Goal: Task Accomplishment & Management: Manage account settings

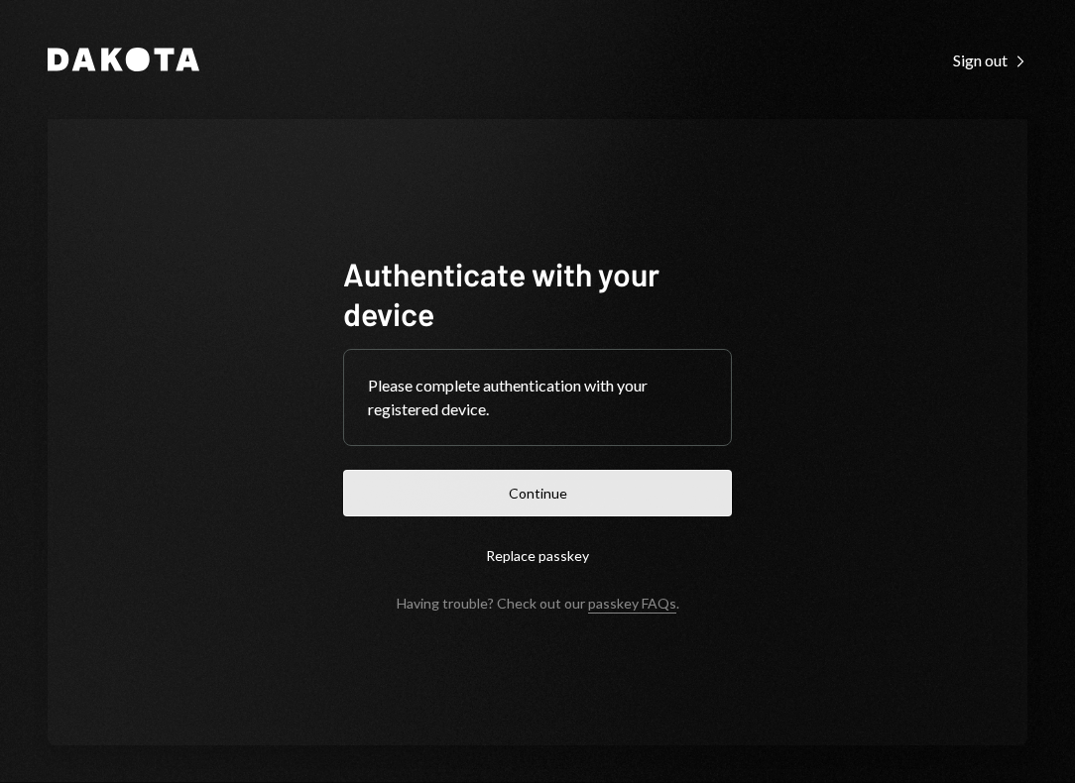
click at [565, 499] on button "Continue" at bounding box center [537, 493] width 389 height 47
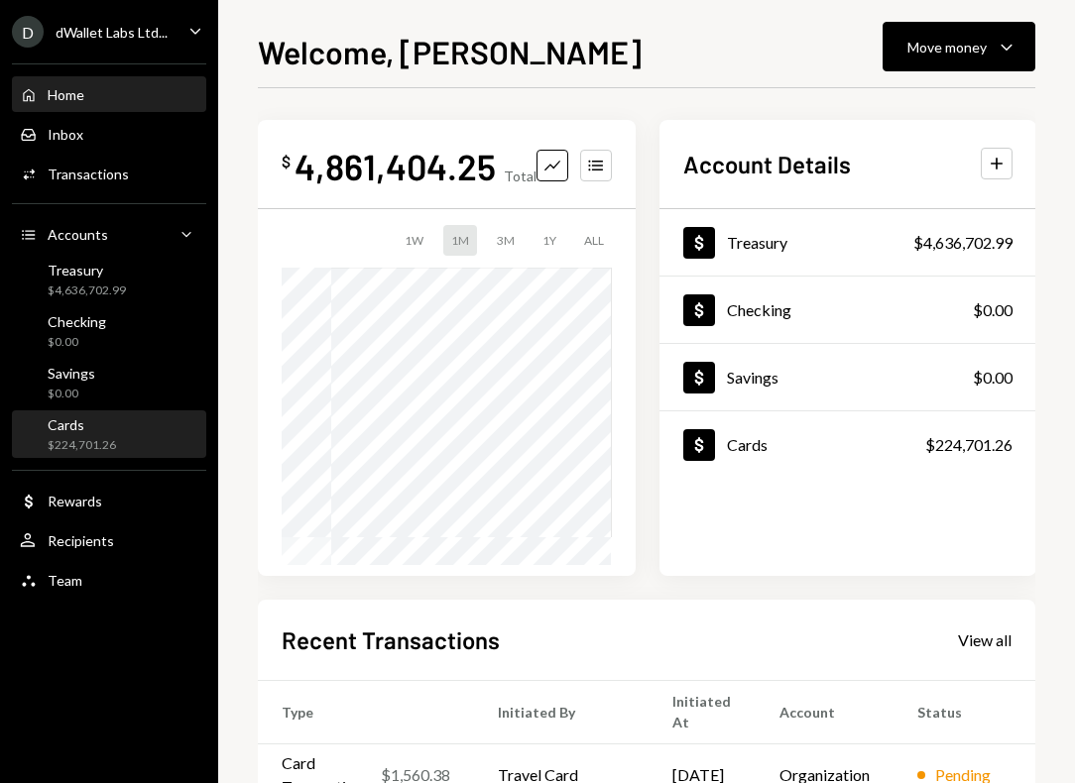
click at [114, 427] on div "Cards" at bounding box center [82, 425] width 68 height 17
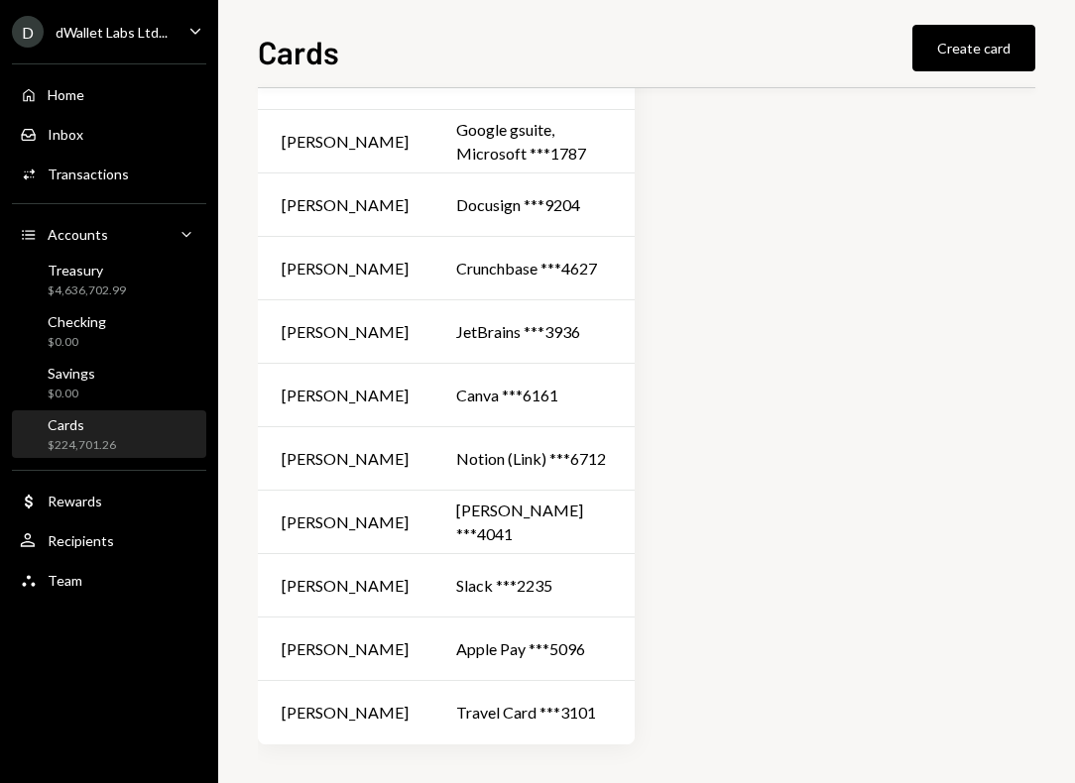
scroll to position [616, 0]
